Goal: Navigation & Orientation: Find specific page/section

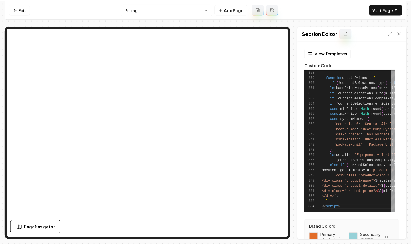
scroll to position [16, 19]
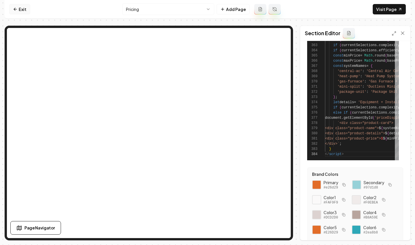
click at [19, 8] on link "Exit" at bounding box center [19, 9] width 21 height 10
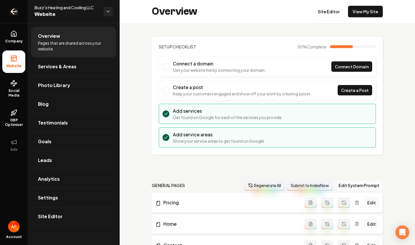
click at [14, 10] on icon "Return to dashboard" at bounding box center [13, 11] width 9 height 9
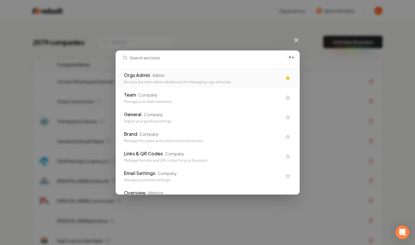
click at [225, 70] on div "Orgs Admin Admin Access the main admin dashboard for managing orgs and sites" at bounding box center [207, 78] width 181 height 20
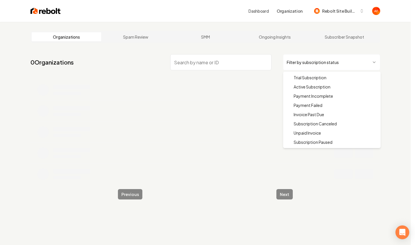
click at [324, 61] on html "Dashboard Organization Rebolt Site Builder Organizations Spam Review SMM Ongoin…" at bounding box center [207, 122] width 415 height 245
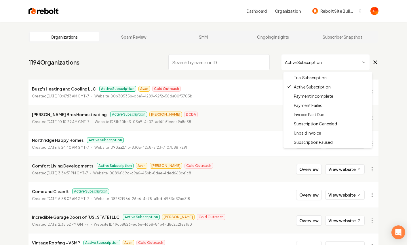
click at [308, 60] on html "Dashboard Organization Rebolt Site Builder Organizations Spam Review SMM Ongoin…" at bounding box center [205, 122] width 411 height 245
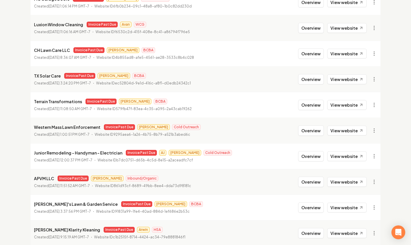
scroll to position [115, 0]
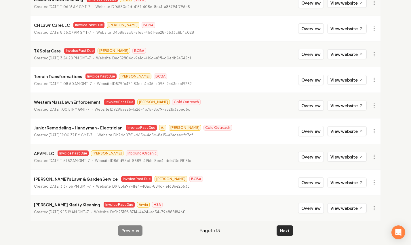
click at [283, 232] on button "Next" at bounding box center [285, 230] width 16 height 10
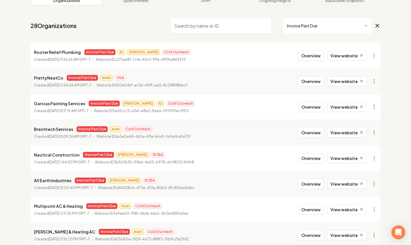
scroll to position [42, 0]
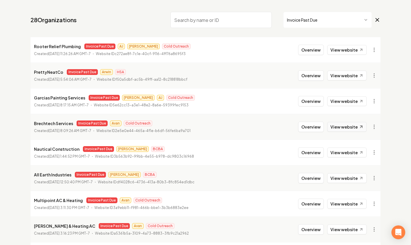
click at [335, 125] on link "View website" at bounding box center [346, 127] width 39 height 10
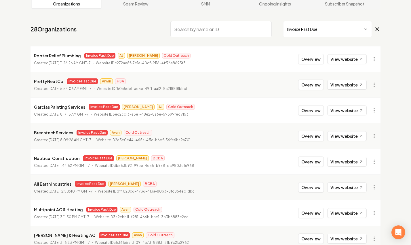
scroll to position [0, 0]
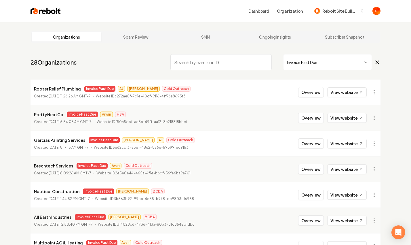
click at [33, 8] on img at bounding box center [46, 11] width 30 height 8
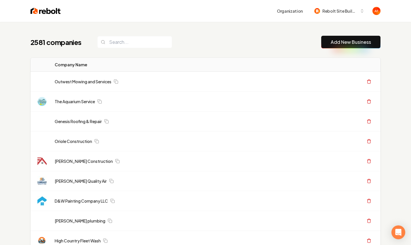
scroll to position [22, 0]
